Goal: Task Accomplishment & Management: Complete application form

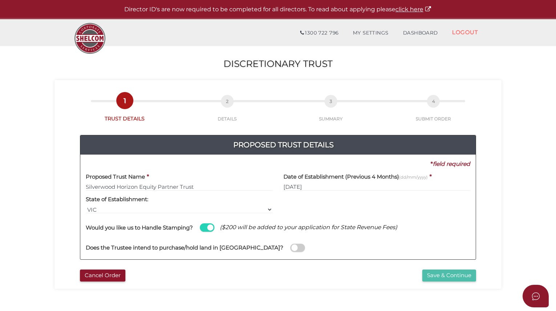
click at [453, 274] on button "Save & Continue" at bounding box center [449, 275] width 54 height 12
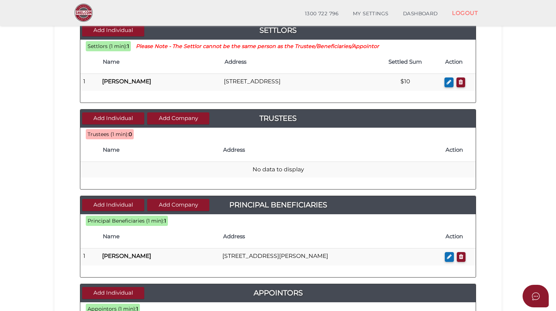
scroll to position [95, 0]
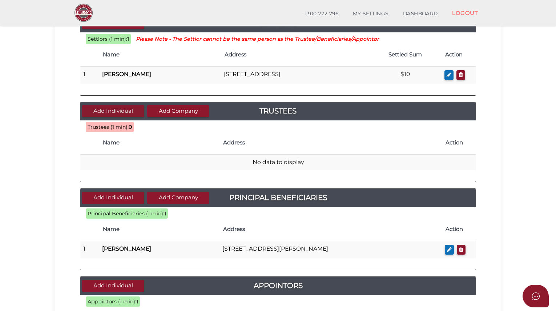
click at [116, 112] on button "Add Individual" at bounding box center [113, 111] width 62 height 12
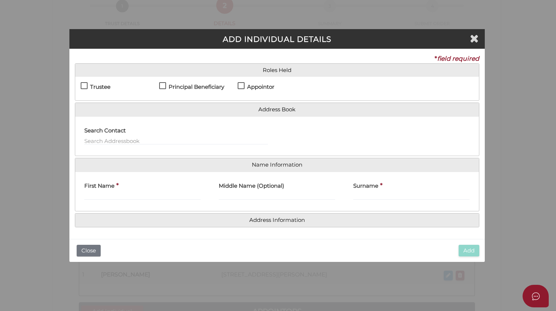
scroll to position [0, 0]
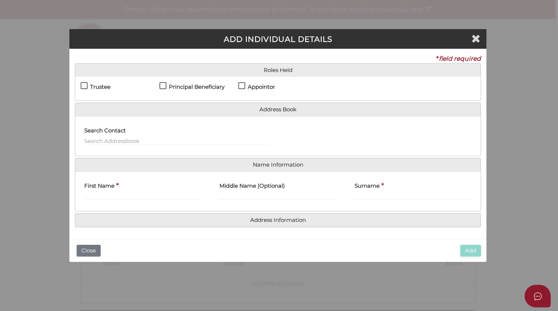
click at [86, 87] on label "Trustee" at bounding box center [96, 88] width 30 height 9
checkbox input "true"
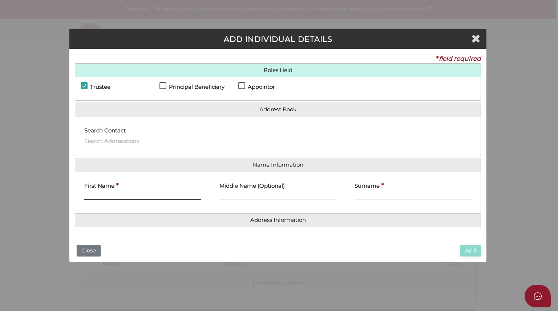
click at [104, 195] on input "First Name" at bounding box center [142, 196] width 117 height 8
click at [281, 224] on h4 "Address Information" at bounding box center [278, 219] width 406 height 13
click at [99, 196] on input "First Name" at bounding box center [142, 196] width 117 height 8
click at [87, 247] on button "Close" at bounding box center [89, 251] width 24 height 12
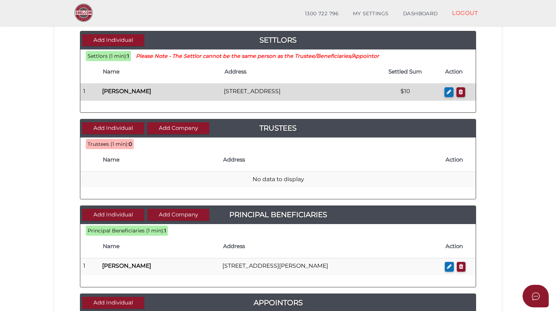
scroll to position [79, 0]
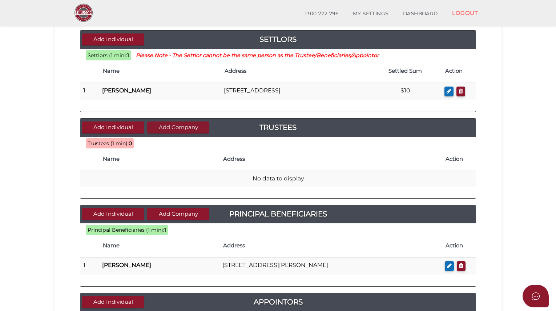
click at [176, 131] on button "Add Company" at bounding box center [178, 127] width 62 height 12
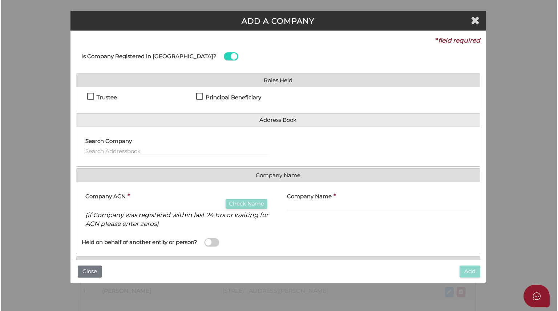
scroll to position [0, 0]
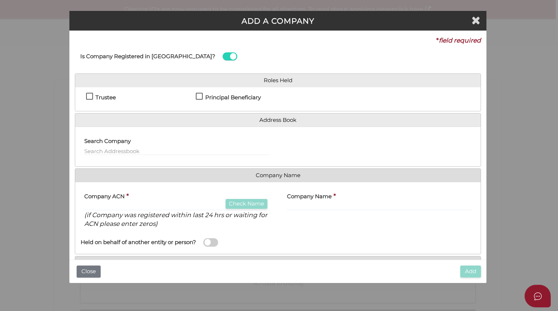
click at [93, 97] on label "Trustee" at bounding box center [101, 98] width 30 height 9
checkbox input "true"
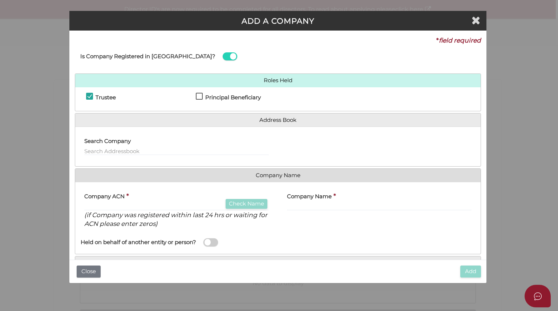
click at [97, 197] on h4 "Company ACN" at bounding box center [104, 196] width 40 height 6
click at [91, 207] on input "text" at bounding box center [176, 206] width 185 height 8
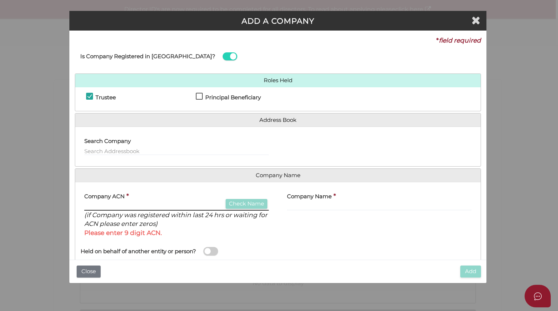
click at [110, 202] on input "text" at bounding box center [176, 206] width 185 height 8
paste input "690359507"
type input "690359507"
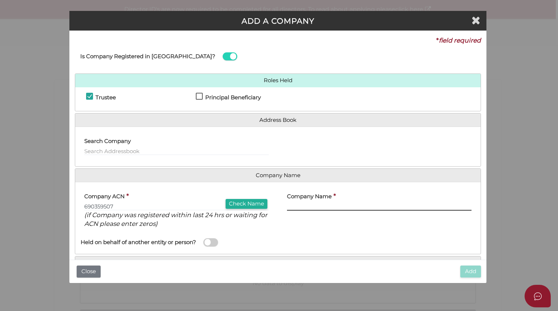
click at [312, 208] on input "text" at bounding box center [379, 206] width 185 height 8
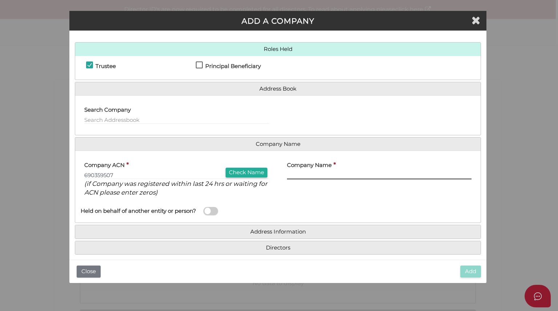
scroll to position [31, 0]
paste input "A.C.N. 690 359 507 PTY LTD"
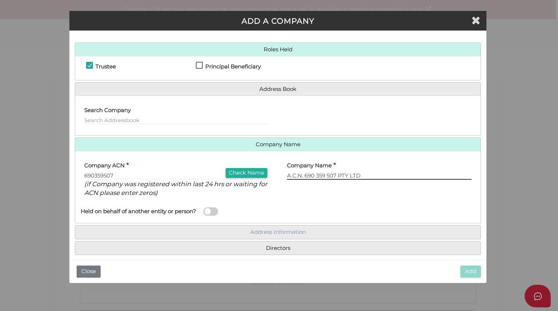
type input "A.C.N. 690 359 507 PTY LTD"
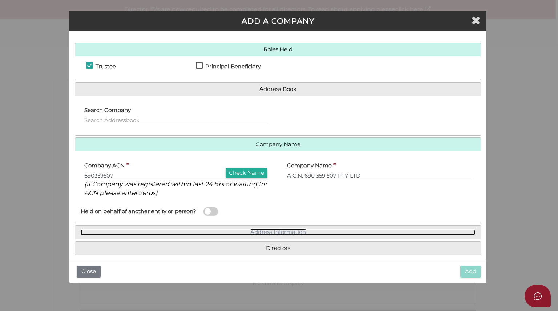
click at [287, 229] on link "Address Information" at bounding box center [278, 232] width 395 height 6
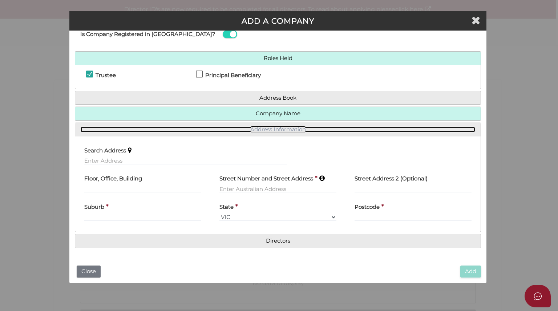
scroll to position [21, 0]
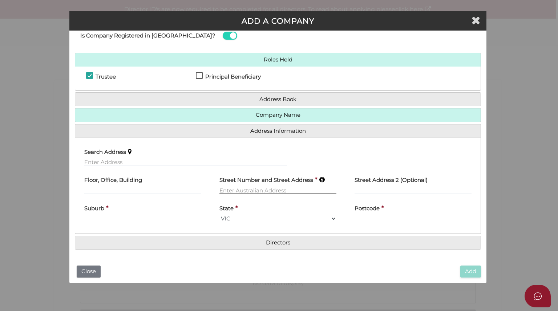
click at [237, 188] on input "text" at bounding box center [278, 190] width 117 height 8
type input "[STREET_ADDRESS]"
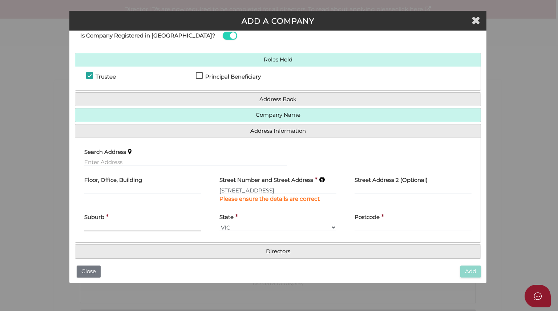
click at [129, 217] on div "Suburb *" at bounding box center [142, 220] width 117 height 23
type input "[GEOGRAPHIC_DATA]"
click at [367, 224] on input "text" at bounding box center [413, 227] width 117 height 8
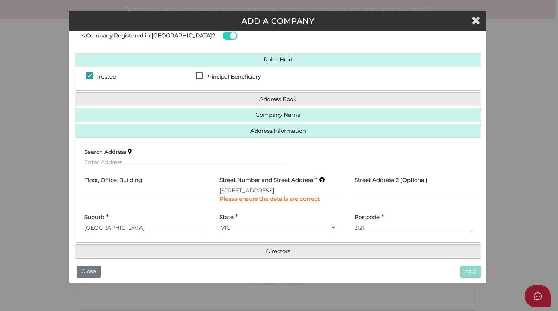
scroll to position [29, 0]
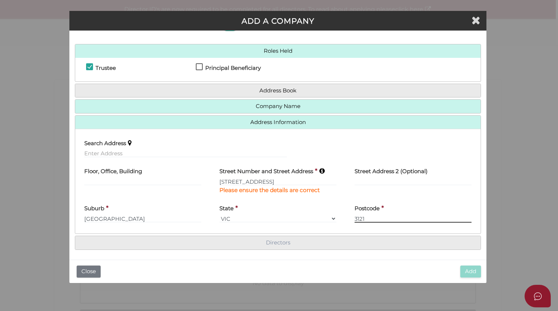
type input "3121"
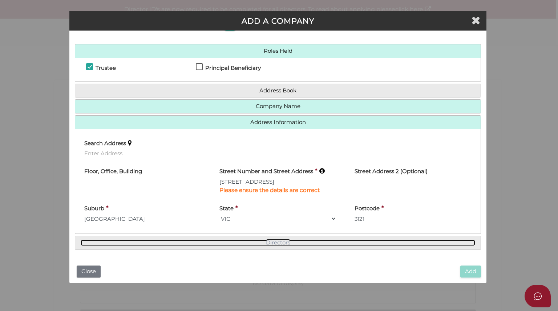
click at [279, 241] on link "Directors" at bounding box center [278, 243] width 395 height 6
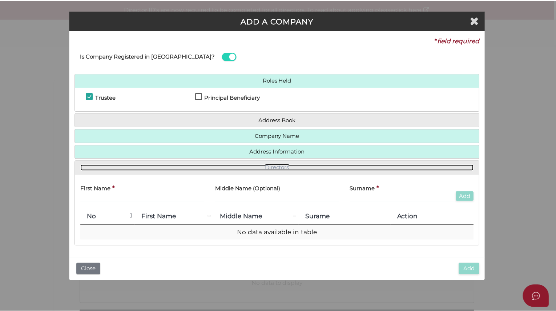
scroll to position [0, 0]
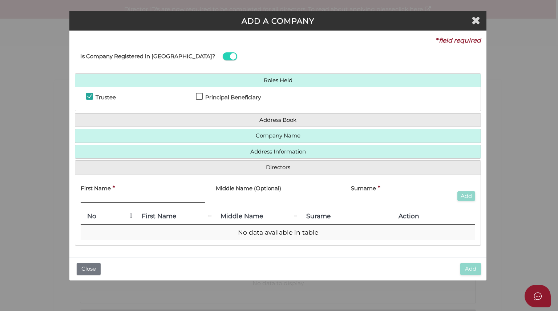
click at [98, 196] on input "text" at bounding box center [143, 198] width 124 height 8
type input "[PERSON_NAME]"
type input "Silverwood"
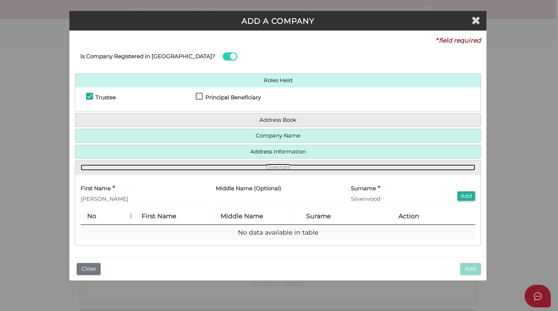
click at [285, 164] on link "Directors" at bounding box center [278, 167] width 395 height 6
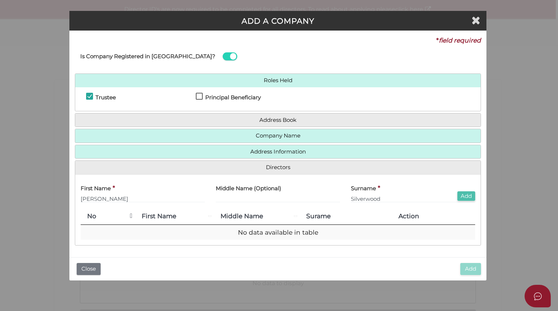
click at [465, 198] on button "Add" at bounding box center [467, 196] width 18 height 10
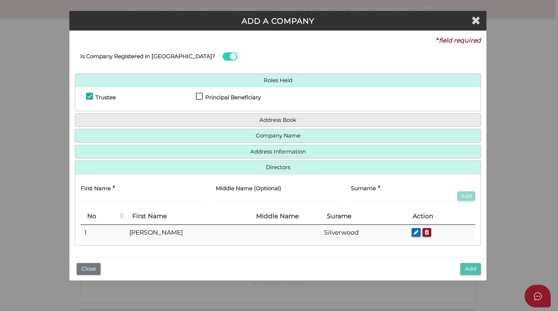
click at [474, 267] on button "Add" at bounding box center [470, 269] width 21 height 12
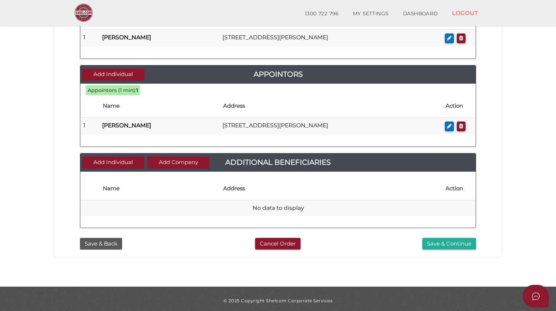
scroll to position [313, 0]
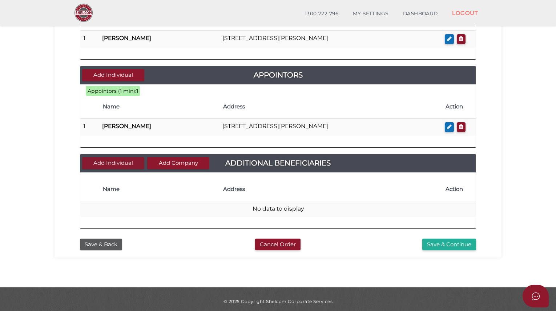
click at [117, 162] on button "Add Individual" at bounding box center [113, 163] width 62 height 12
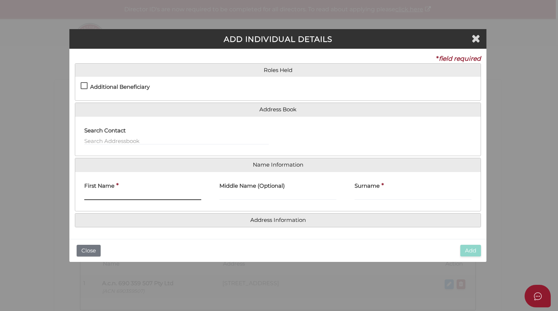
click at [100, 196] on input "First Name" at bounding box center [142, 196] width 117 height 8
type input "[PERSON_NAME]"
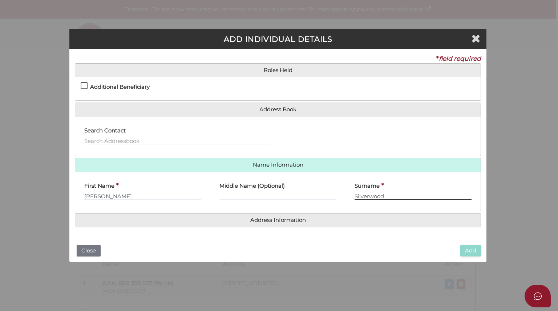
type input "Silverwood"
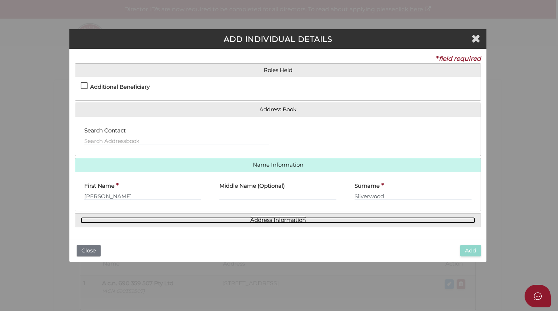
click at [277, 218] on link "Address Information" at bounding box center [278, 220] width 395 height 6
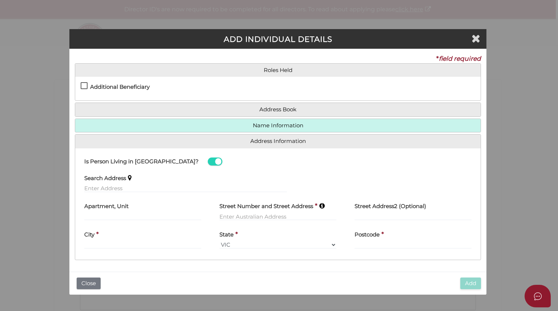
click at [236, 220] on div "Street Number and Street Address *" at bounding box center [277, 212] width 135 height 28
click at [234, 216] on input "text" at bounding box center [278, 216] width 117 height 8
type input "[STREET_ADDRESS]"
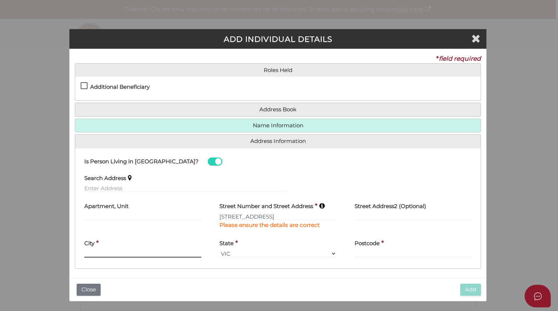
click at [94, 243] on div "City *" at bounding box center [142, 246] width 117 height 23
type input "[GEOGRAPHIC_DATA]"
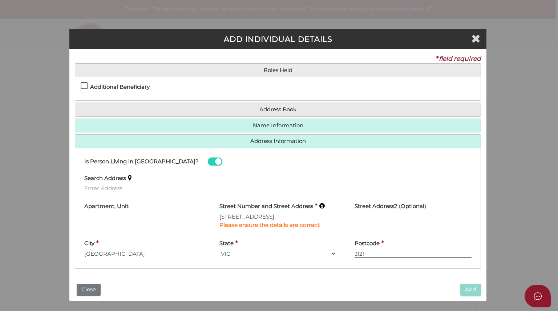
type input "3121"
click at [85, 86] on label "Additional Beneficiary" at bounding box center [115, 88] width 69 height 9
checkbox input "true"
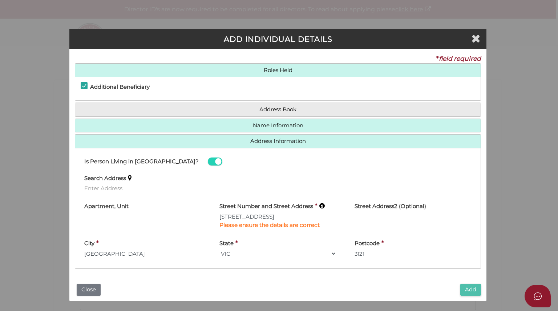
click at [470, 290] on button "Add" at bounding box center [470, 289] width 21 height 12
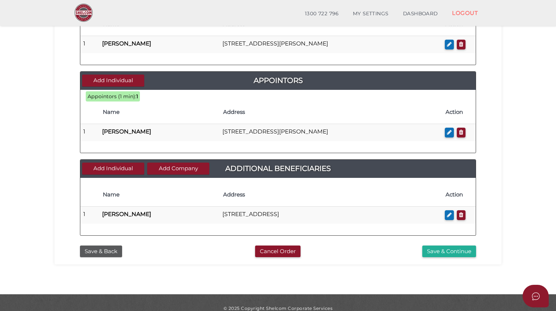
scroll to position [315, 0]
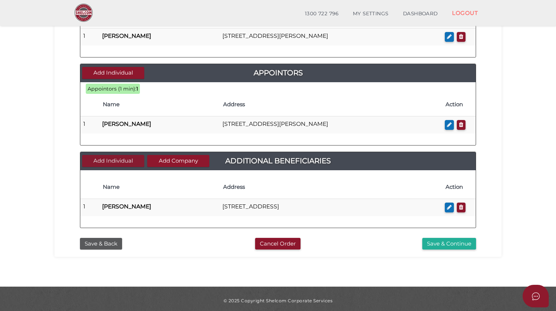
click at [112, 160] on button "Add Individual" at bounding box center [113, 161] width 62 height 12
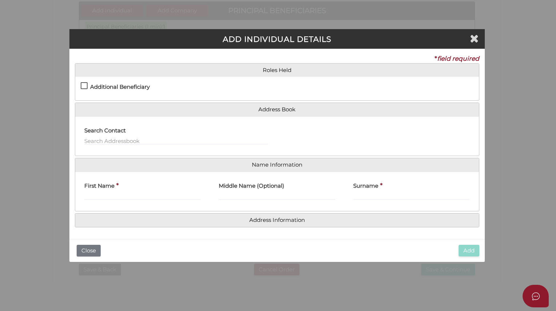
scroll to position [0, 0]
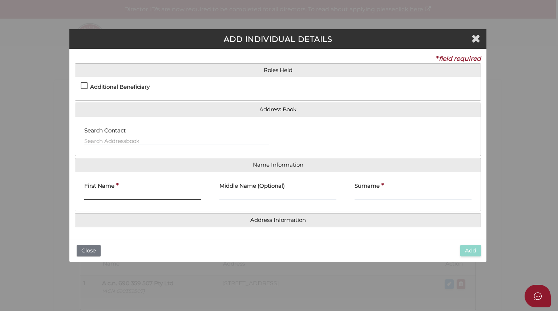
click at [98, 193] on input "First Name" at bounding box center [142, 196] width 117 height 8
type input "[PERSON_NAME]"
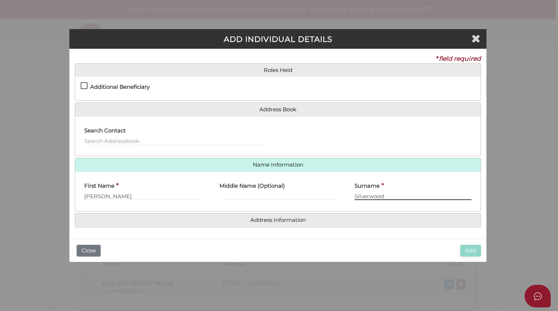
type input "Silverwood"
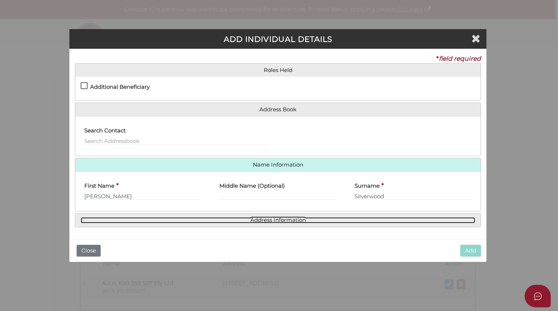
click at [264, 220] on link "Address Information" at bounding box center [278, 220] width 395 height 6
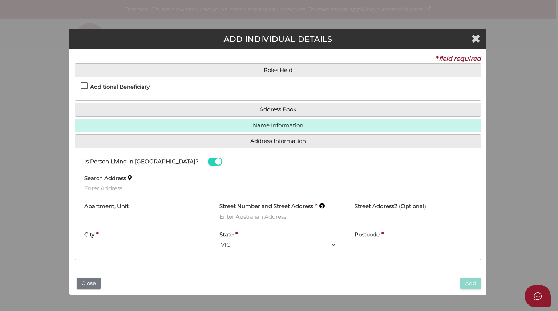
click at [222, 215] on input "text" at bounding box center [278, 216] width 117 height 8
type input "[STREET_ADDRESS]"
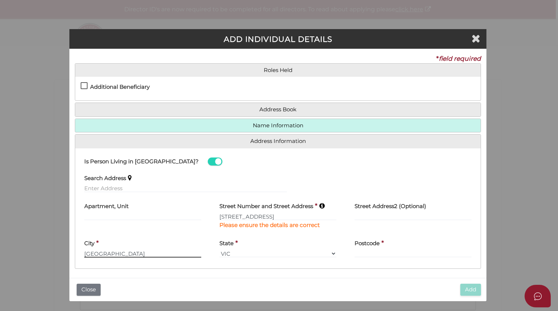
type input "[GEOGRAPHIC_DATA]"
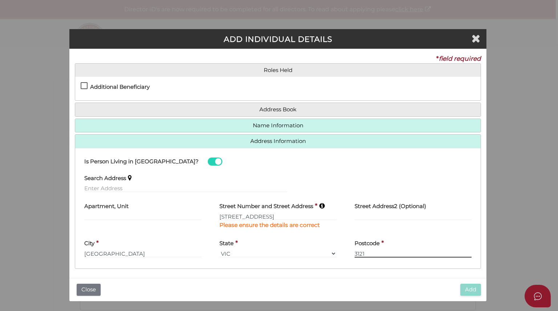
type input "3121"
click at [86, 86] on label "Additional Beneficiary" at bounding box center [115, 88] width 69 height 9
checkbox input "true"
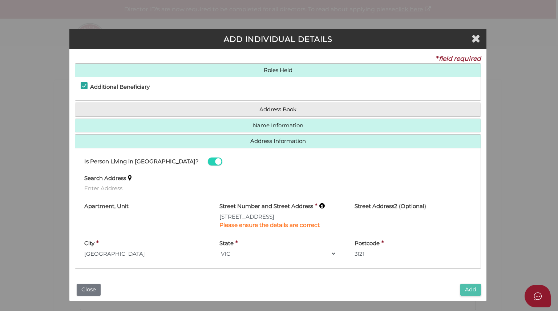
click at [474, 293] on button "Add" at bounding box center [470, 289] width 21 height 12
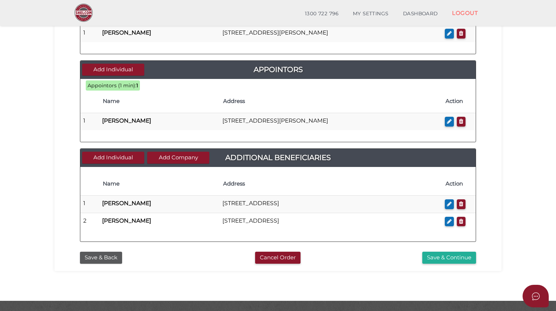
scroll to position [331, 0]
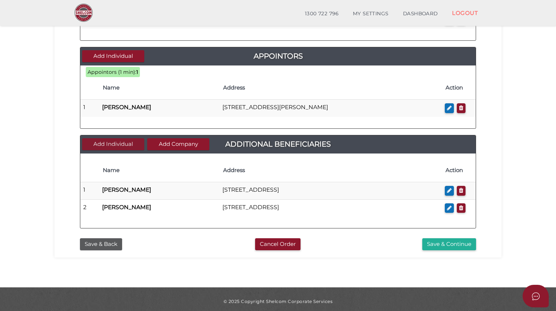
click at [115, 142] on button "Add Individual" at bounding box center [113, 144] width 62 height 12
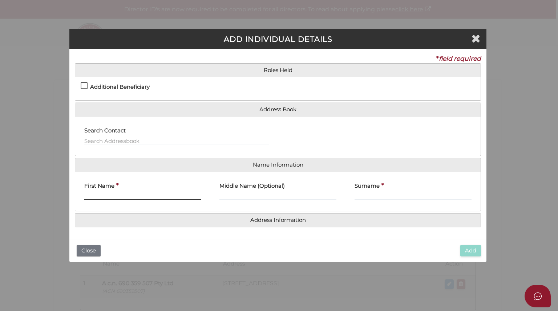
click at [98, 192] on input "First Name" at bounding box center [142, 196] width 117 height 8
type input "Scarlett"
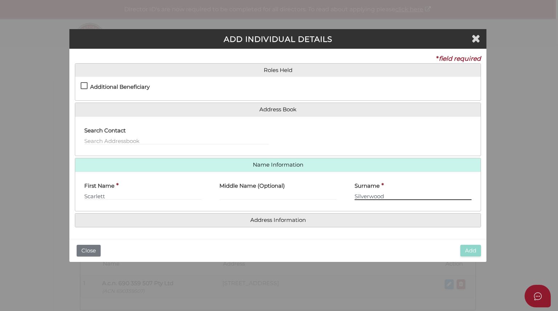
type input "Silverwood"
click at [84, 86] on label "Additional Beneficiary" at bounding box center [115, 88] width 69 height 9
checkbox input "true"
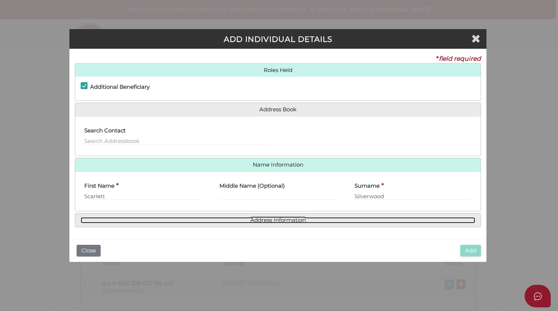
click at [308, 220] on link "Address Information" at bounding box center [278, 220] width 395 height 6
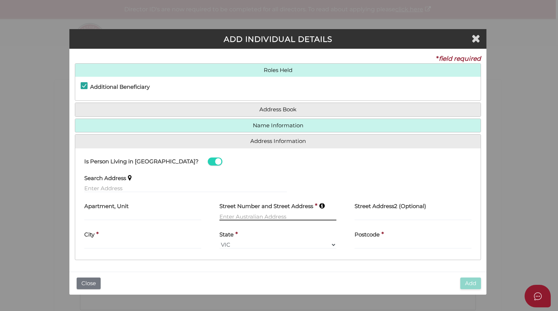
click at [226, 215] on input "text" at bounding box center [278, 216] width 117 height 8
type input "[STREET_ADDRESS]"
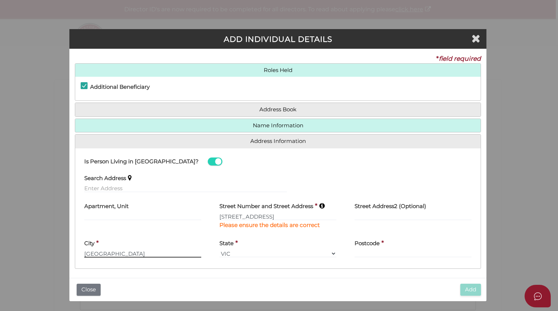
type input "[GEOGRAPHIC_DATA]"
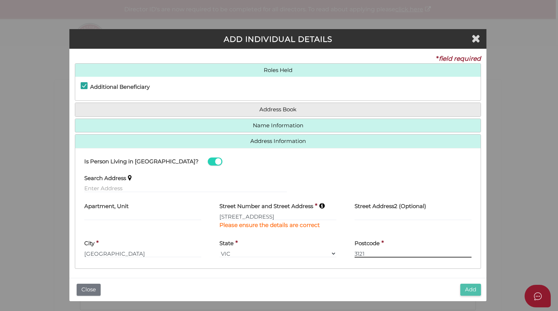
type input "3121"
click at [471, 291] on button "Add" at bounding box center [470, 289] width 21 height 12
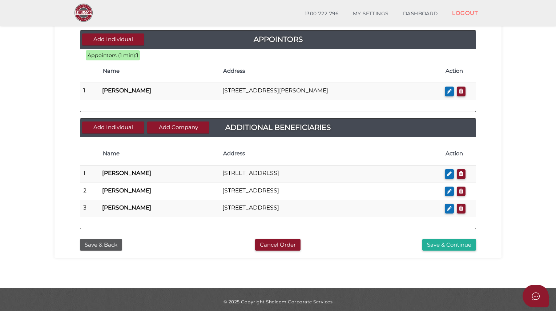
scroll to position [348, 0]
click at [111, 124] on button "Add Individual" at bounding box center [113, 127] width 62 height 12
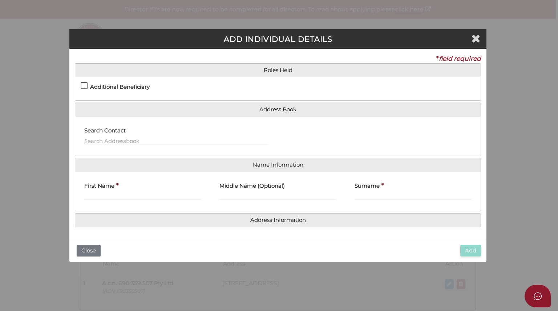
click at [83, 85] on label "Additional Beneficiary" at bounding box center [115, 88] width 69 height 9
checkbox input "true"
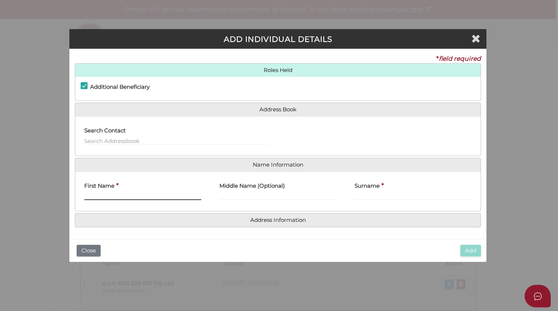
click at [96, 194] on input "First Name" at bounding box center [142, 196] width 117 height 8
type input "Frederick"
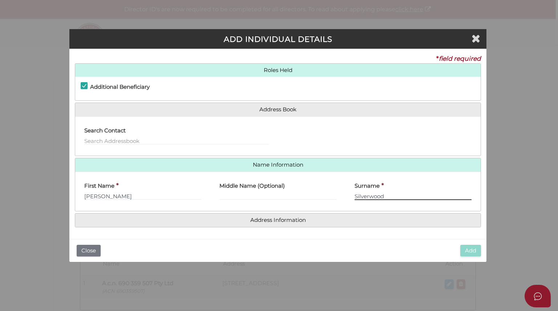
type input "Silverwood"
click at [267, 223] on h4 "Address Information" at bounding box center [278, 219] width 406 height 13
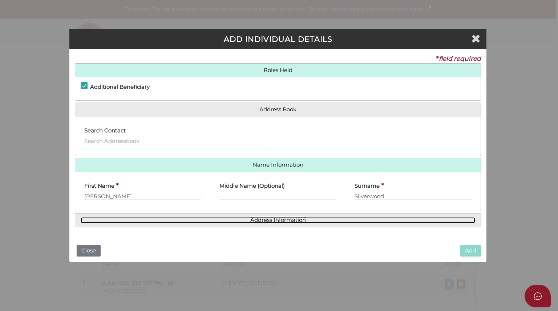
click at [268, 221] on link "Address Information" at bounding box center [278, 220] width 395 height 6
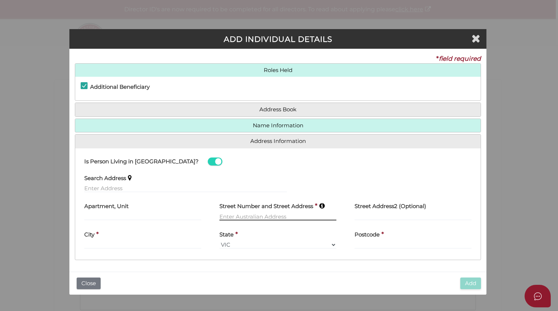
click at [236, 214] on input "text" at bounding box center [278, 216] width 117 height 8
type input "11 Malleson Street"
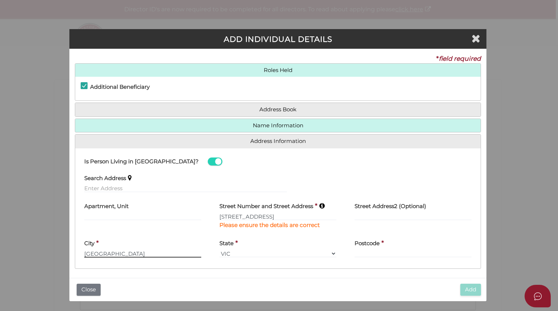
type input "Richmond"
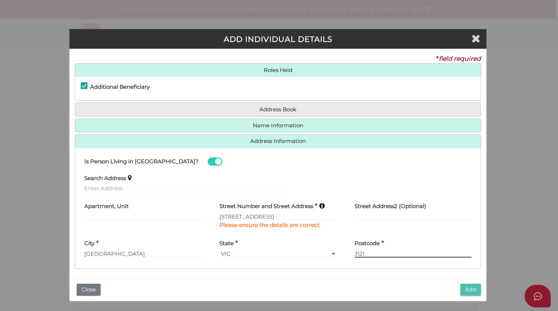
type input "3121"
click at [471, 288] on button "Add" at bounding box center [470, 289] width 21 height 12
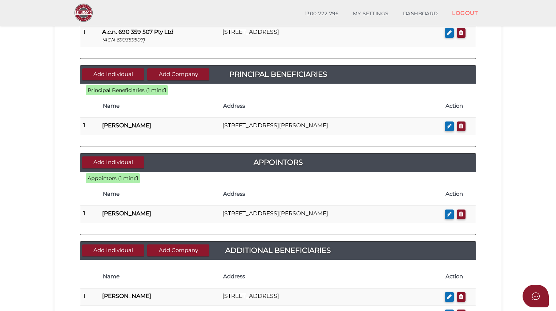
scroll to position [173, 0]
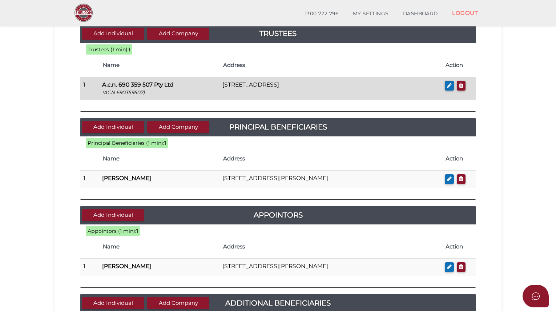
drag, startPoint x: 101, startPoint y: 84, endPoint x: 175, endPoint y: 84, distance: 74.1
click at [175, 84] on td "A.c.n. 690 359 507 Pty Ltd (ACN 690359507)" at bounding box center [159, 88] width 121 height 23
copy b "A.c.n. 690 359 507 Pty Ltd"
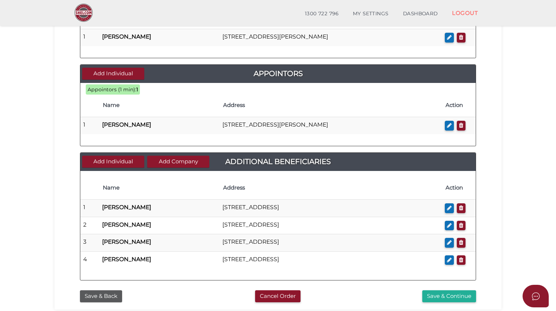
scroll to position [318, 0]
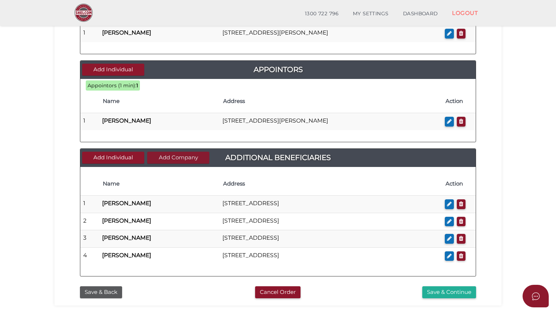
click at [176, 156] on button "Add Company" at bounding box center [178, 158] width 62 height 12
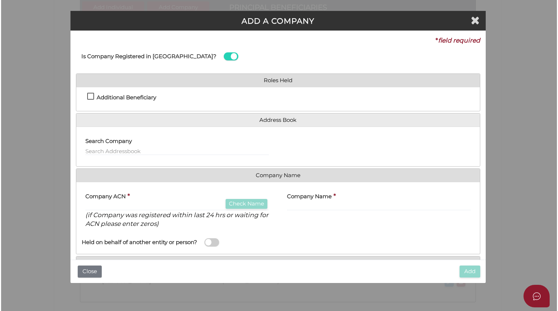
scroll to position [0, 0]
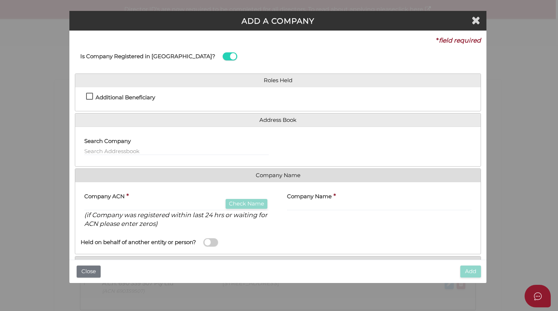
click at [92, 96] on label "Additional Beneficiary" at bounding box center [120, 98] width 69 height 9
checkbox input "true"
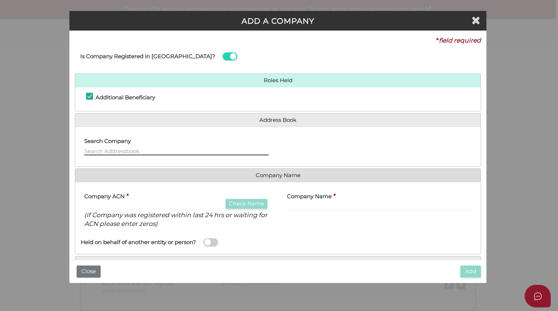
click at [118, 149] on input "text" at bounding box center [176, 151] width 185 height 8
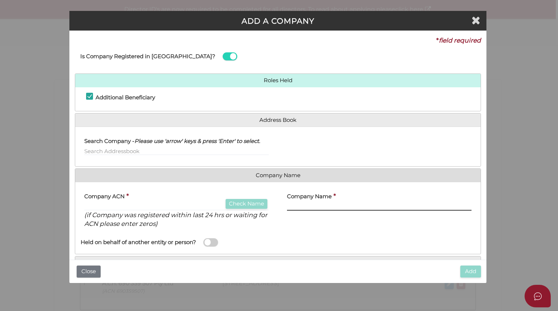
click at [302, 205] on input "text" at bounding box center [379, 206] width 185 height 8
paste input "A.c.n. 690 359 507 Pty Ltd"
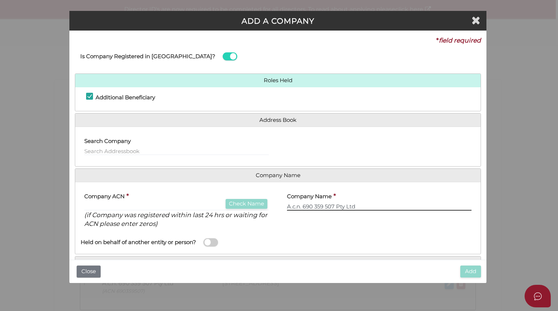
drag, startPoint x: 303, startPoint y: 205, endPoint x: 333, endPoint y: 207, distance: 30.6
click at [333, 207] on input "A.c.n. 690 359 507 Pty Ltd" at bounding box center [379, 206] width 185 height 8
type input "A.c.n. 690 359 507 Pty Ltd"
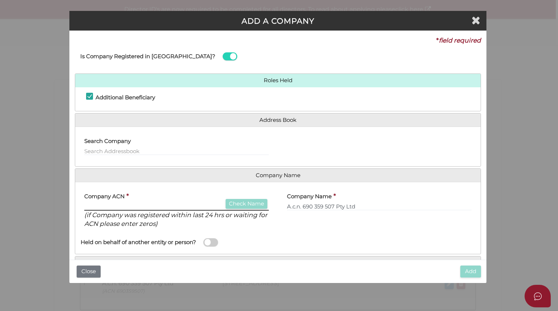
click at [89, 205] on input "text" at bounding box center [176, 206] width 185 height 8
paste input "690359507"
type input "690359507"
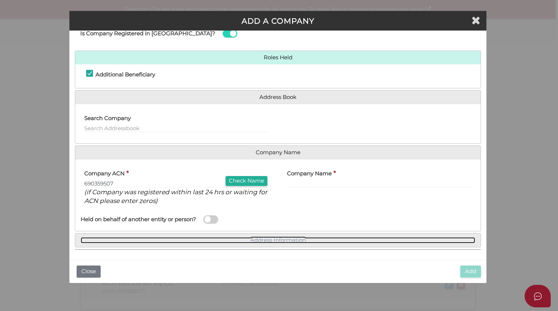
click at [273, 239] on link "Address Information" at bounding box center [278, 240] width 395 height 6
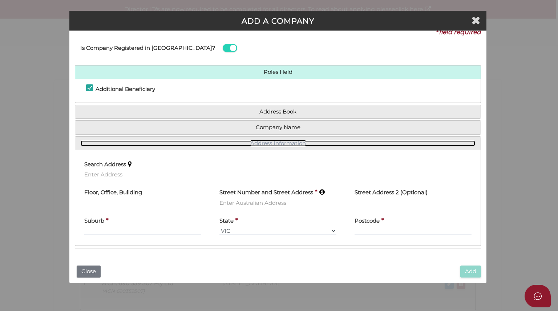
scroll to position [7, 0]
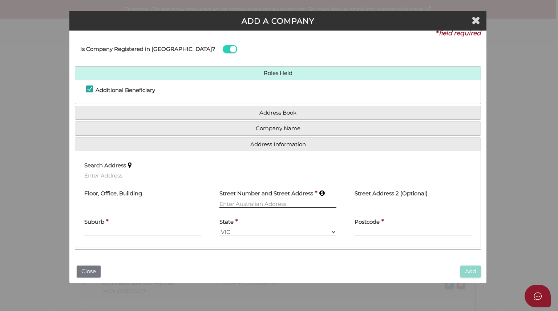
click at [240, 203] on input "text" at bounding box center [278, 204] width 117 height 8
type input "11 Malleson Street"
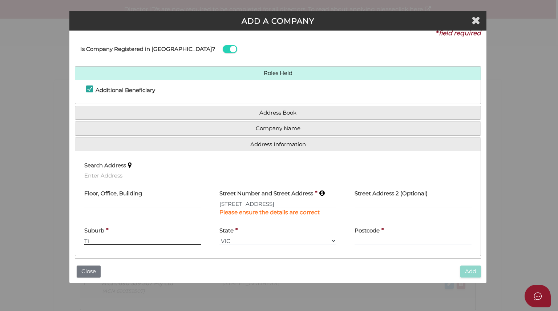
type input "T"
type input "Richmond"
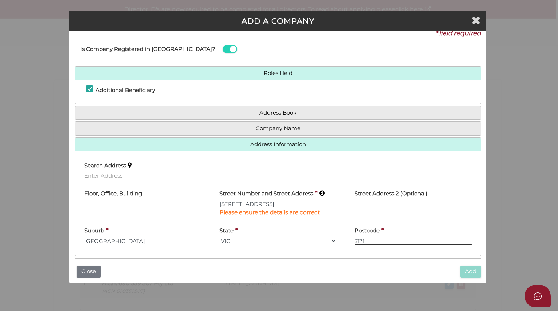
scroll to position [16, 0]
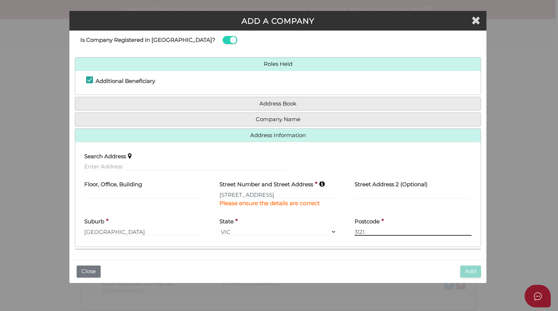
type input "3121"
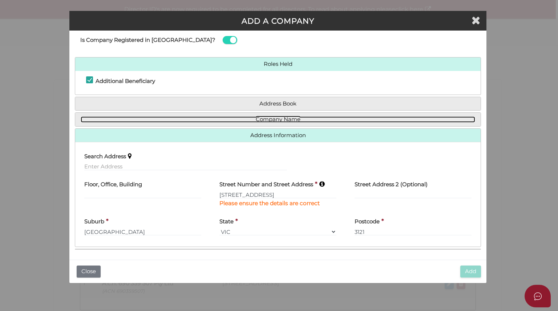
click at [276, 122] on link "Company Name" at bounding box center [278, 119] width 395 height 6
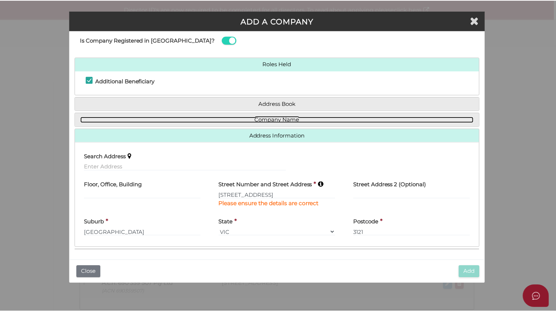
scroll to position [0, 0]
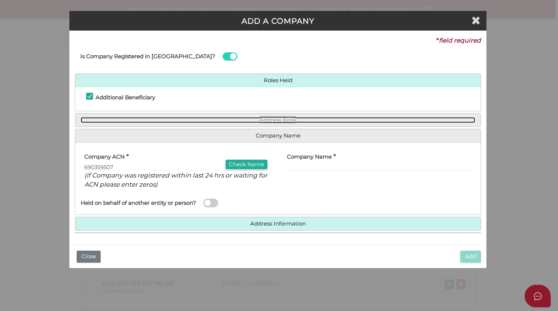
click at [276, 121] on link "Address Book" at bounding box center [278, 120] width 395 height 6
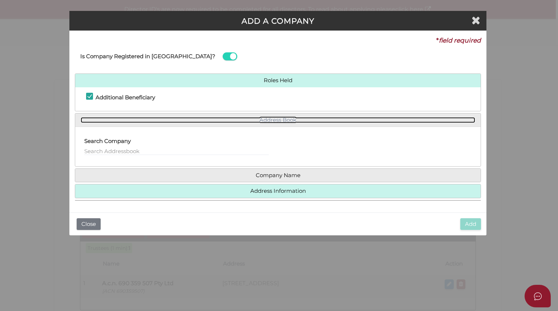
click at [281, 120] on link "Address Book" at bounding box center [278, 120] width 395 height 6
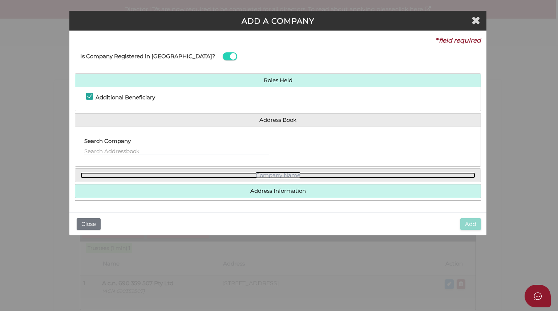
click at [277, 172] on link "Company Name" at bounding box center [278, 175] width 395 height 6
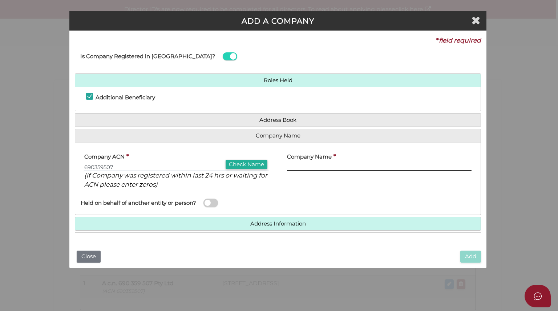
click at [316, 169] on input "text" at bounding box center [379, 167] width 185 height 8
paste input "690 359 507"
type input "690 359 507"
paste input "A.C.N. 690 359 507 Pty Ltd"
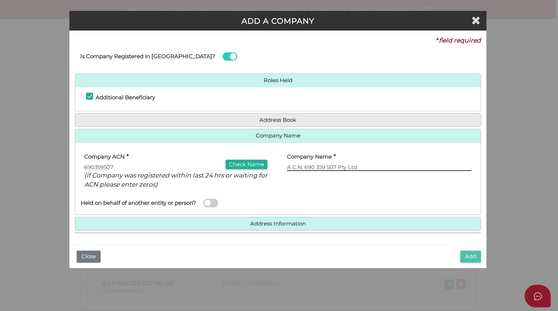
type input "A.C.N. 690 359 507 Pty Ltd"
click at [470, 255] on button "Add" at bounding box center [470, 256] width 21 height 12
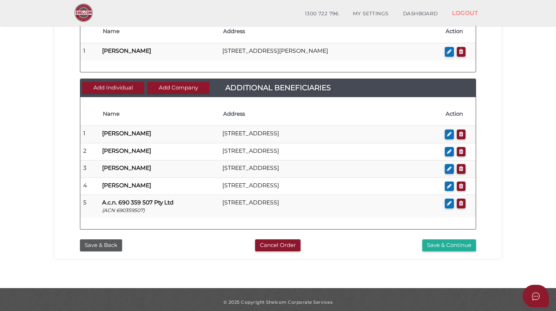
scroll to position [387, 0]
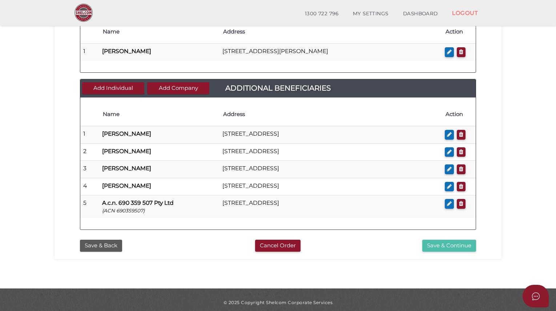
click at [453, 240] on button "Save & Continue" at bounding box center [449, 246] width 54 height 12
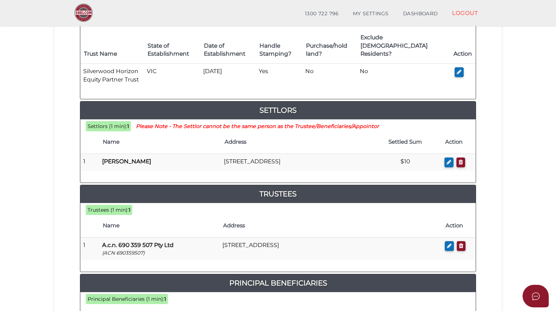
scroll to position [114, 0]
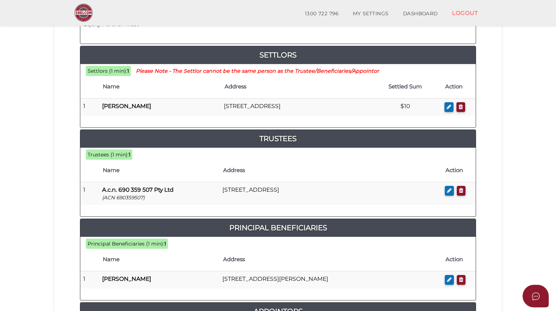
click at [43, 216] on section "Discretionary Trust 69700b0302dd2689cda722d45f59f408 1 TRUST DETAILS 2 DETAILS …" at bounding box center [278, 218] width 556 height 753
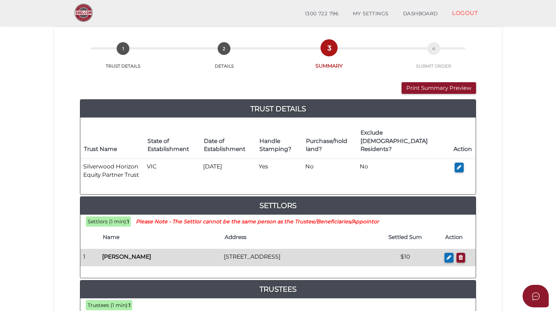
scroll to position [27, 0]
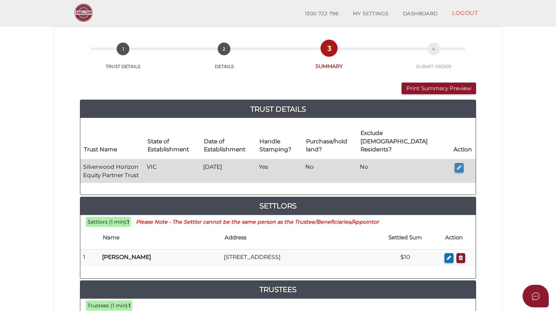
click at [458, 165] on icon "button" at bounding box center [459, 167] width 5 height 5
type input "Silverwood Horizon Equity Partner Trust"
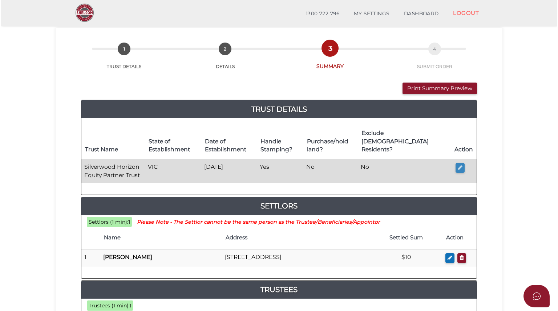
scroll to position [0, 0]
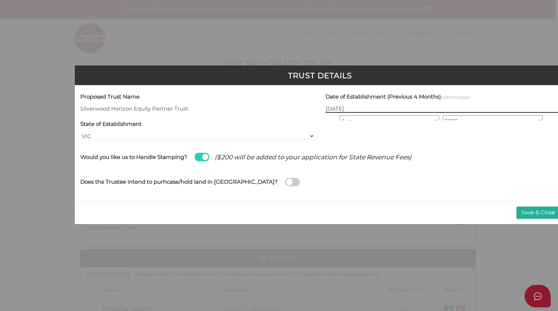
click at [330, 108] on input "25/08/2025" at bounding box center [443, 109] width 234 height 8
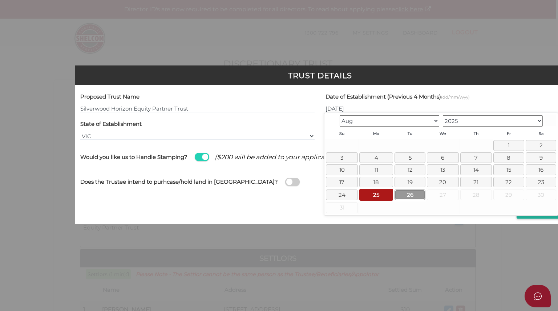
click at [414, 196] on link "26" at bounding box center [410, 194] width 31 height 11
type input "26/08/2025"
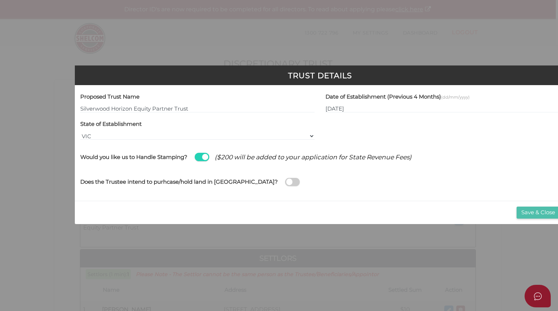
click at [540, 210] on button "Save & Close" at bounding box center [538, 212] width 43 height 12
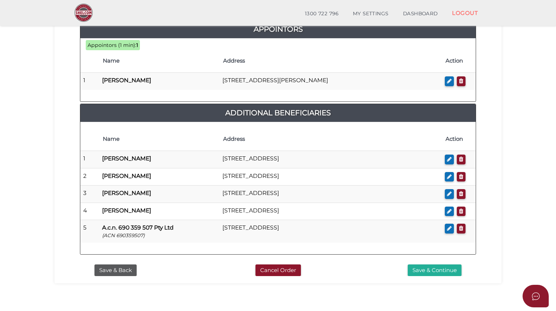
scroll to position [476, 0]
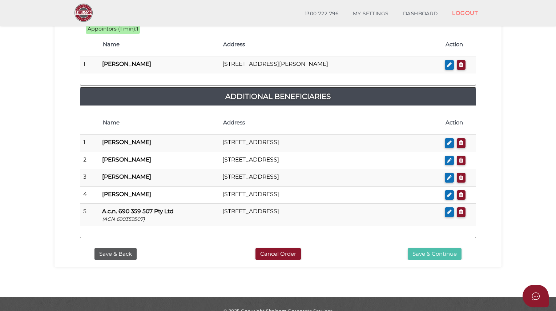
click at [432, 248] on button "Save & Continue" at bounding box center [435, 254] width 54 height 12
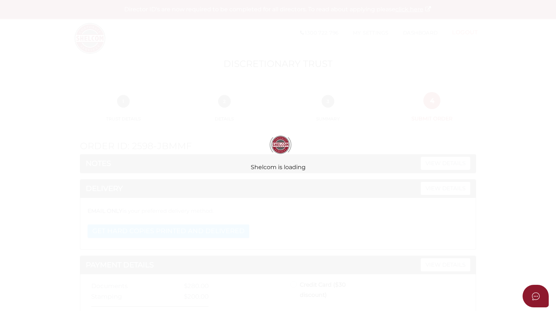
radio input "true"
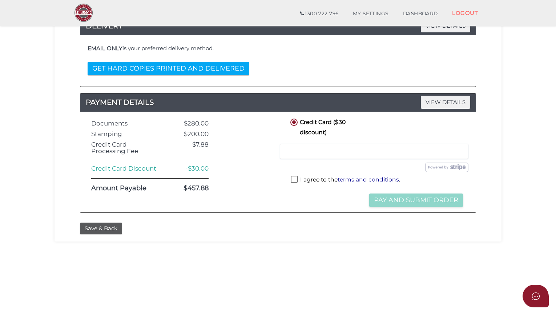
scroll to position [137, 0]
click at [296, 178] on label "I agree to the terms and conditions ." at bounding box center [345, 179] width 109 height 9
checkbox input "true"
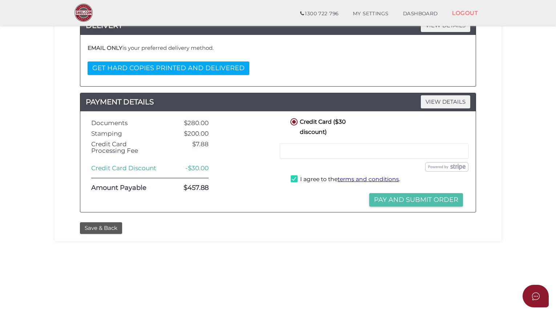
click at [402, 199] on button "Pay and Submit Order" at bounding box center [416, 199] width 94 height 13
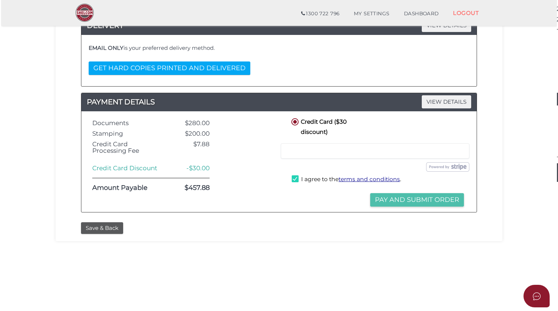
scroll to position [0, 0]
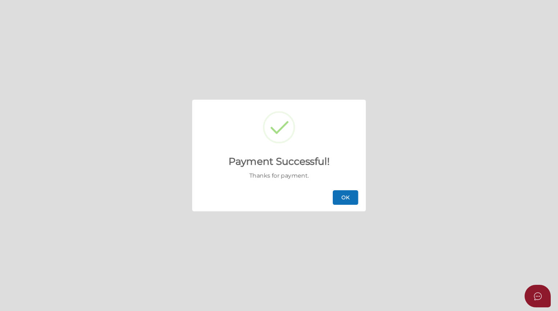
click at [350, 200] on button "OK" at bounding box center [345, 197] width 25 height 15
